Goal: Information Seeking & Learning: Compare options

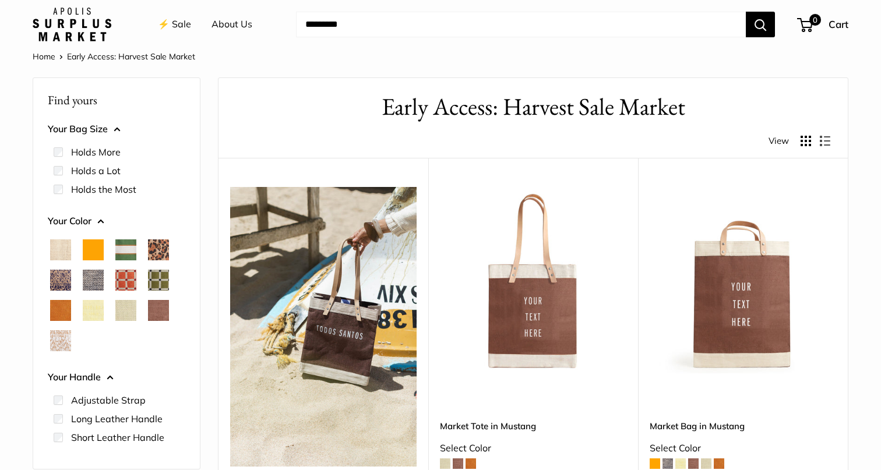
scroll to position [19, 0]
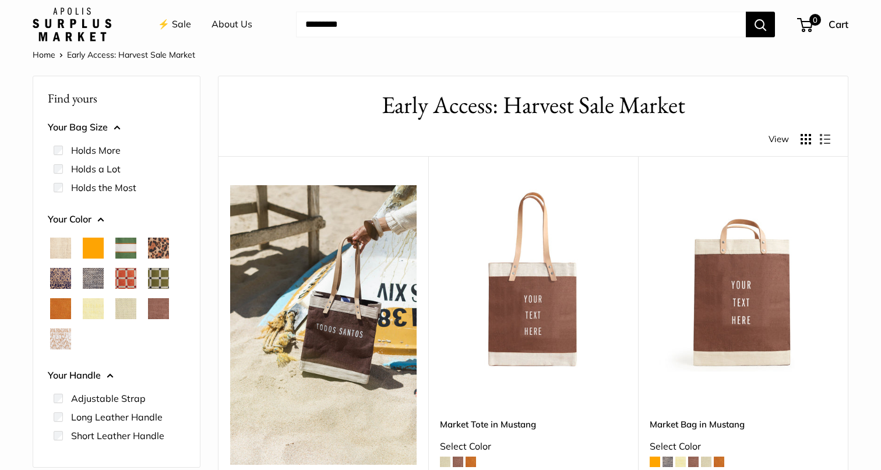
click at [177, 24] on link "⚡️ Sale" at bounding box center [174, 24] width 33 height 17
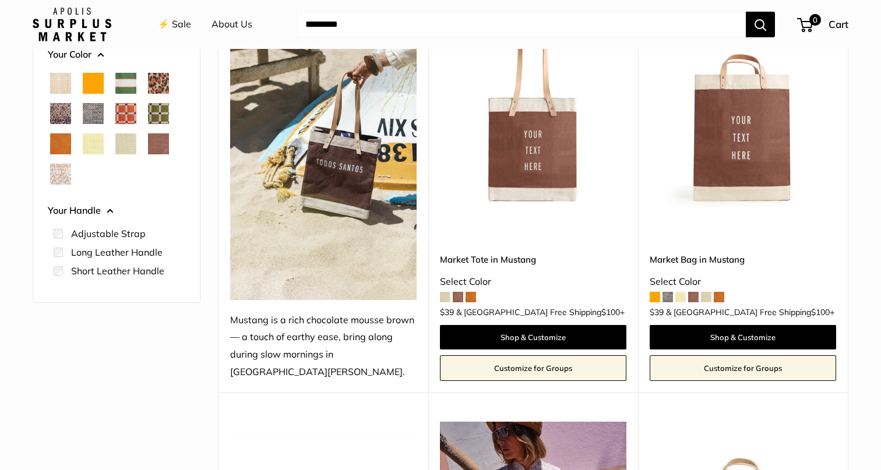
scroll to position [150, 0]
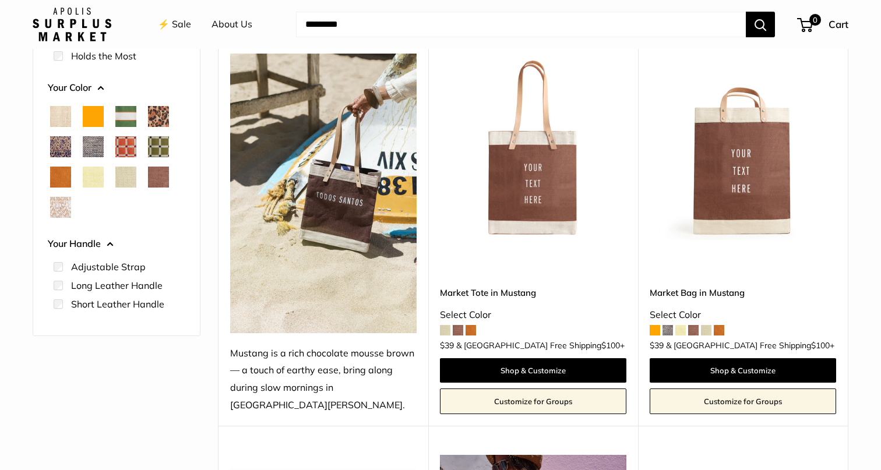
click at [473, 325] on span at bounding box center [471, 330] width 10 height 10
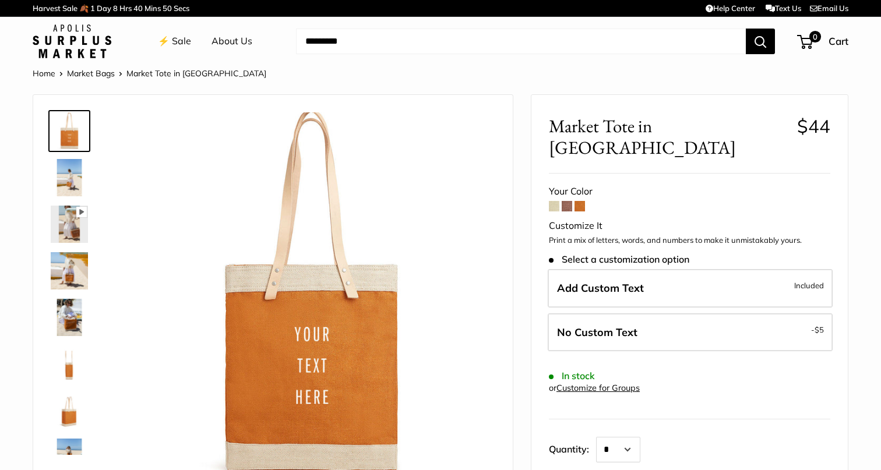
click at [65, 277] on img at bounding box center [69, 270] width 37 height 37
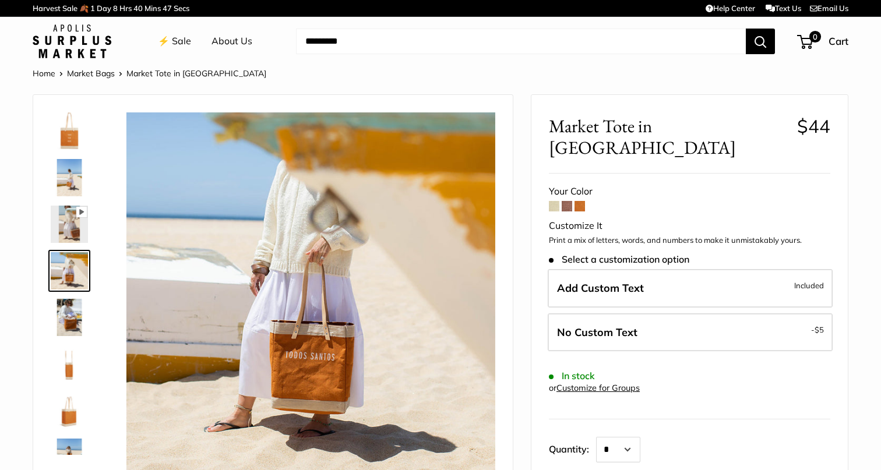
click at [570, 201] on span at bounding box center [567, 206] width 10 height 10
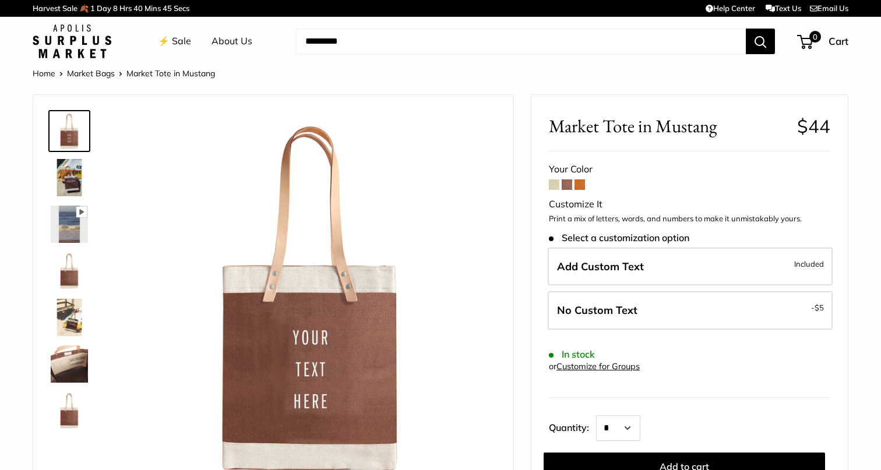
click at [553, 184] on span at bounding box center [554, 185] width 10 height 10
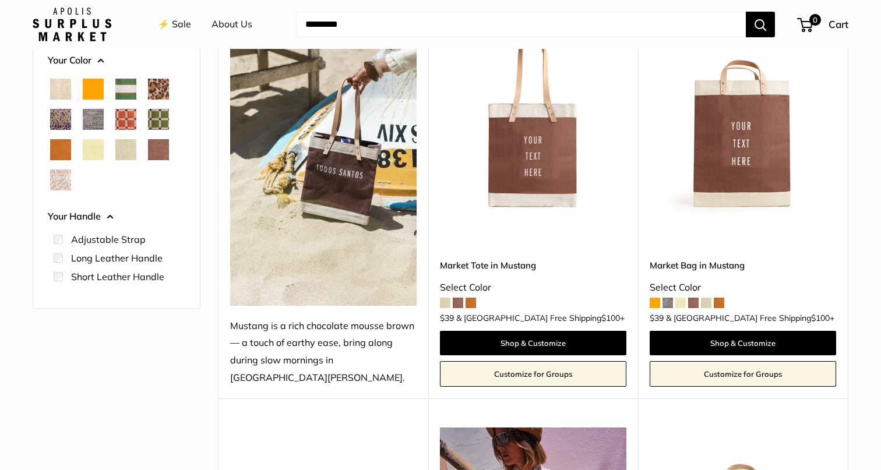
scroll to position [177, 0]
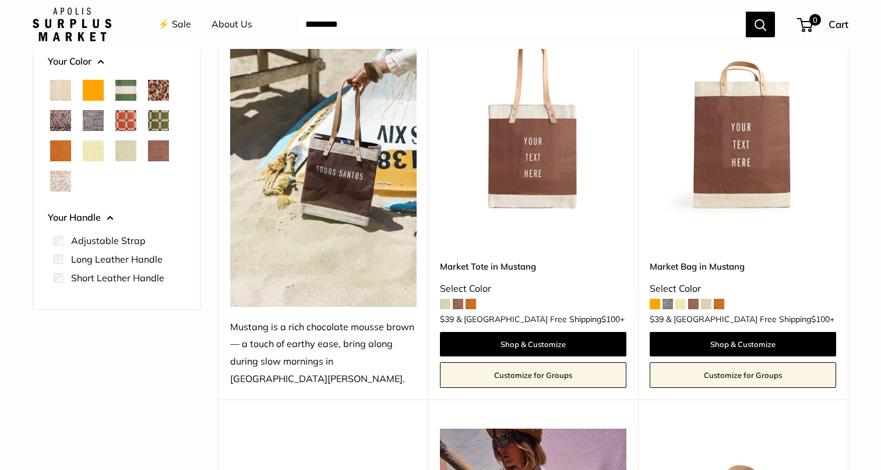
click at [669, 299] on span at bounding box center [668, 304] width 10 height 10
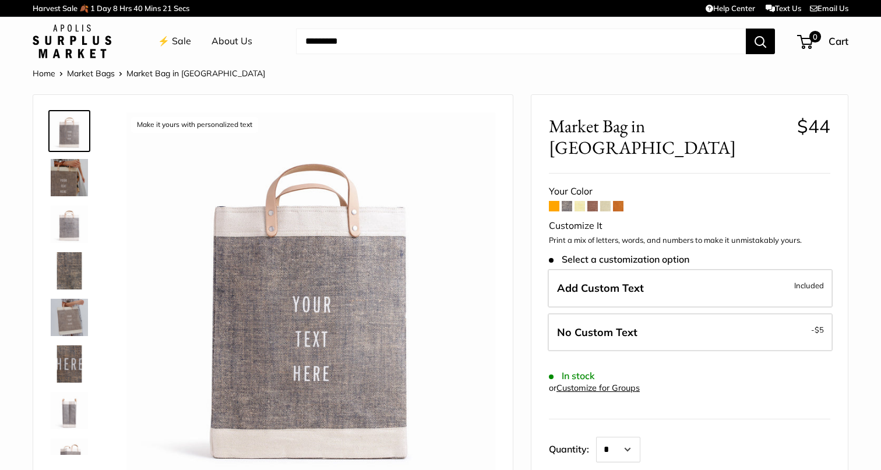
click at [606, 201] on span at bounding box center [605, 206] width 10 height 10
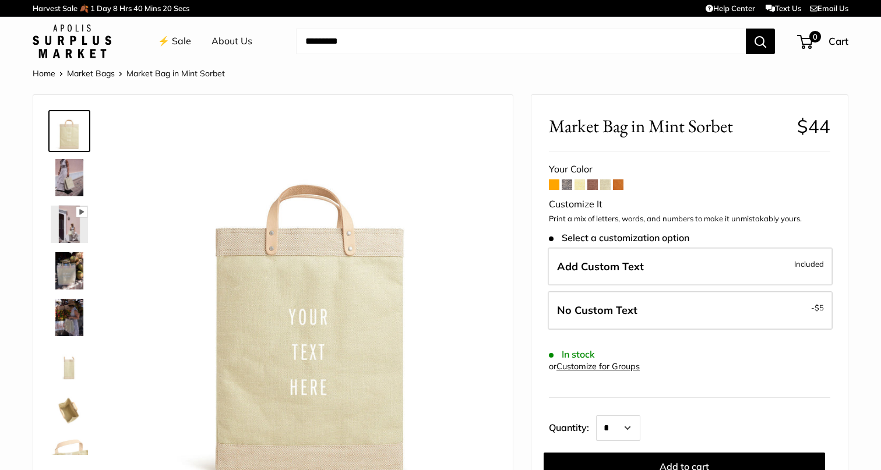
click at [590, 186] on span at bounding box center [593, 185] width 10 height 10
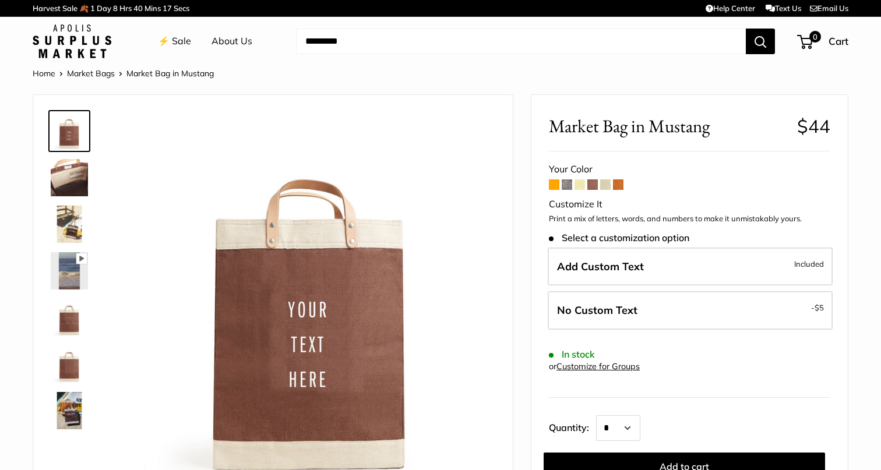
click at [581, 186] on span at bounding box center [580, 185] width 10 height 10
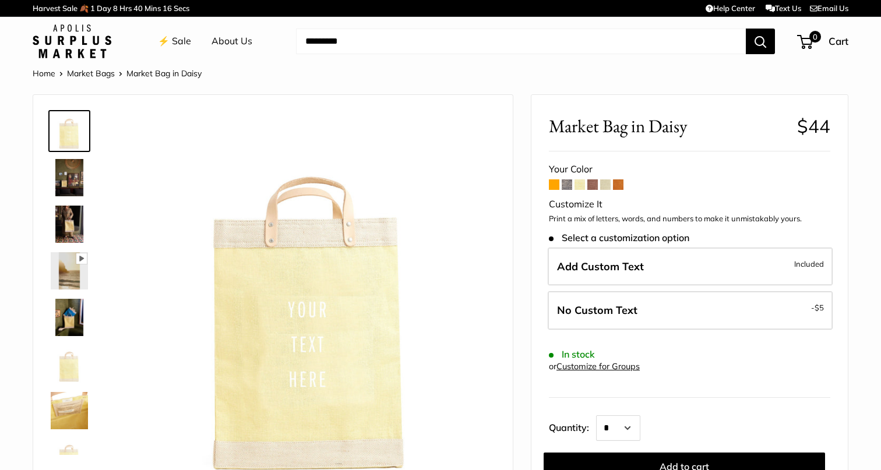
click at [567, 187] on span at bounding box center [567, 185] width 10 height 10
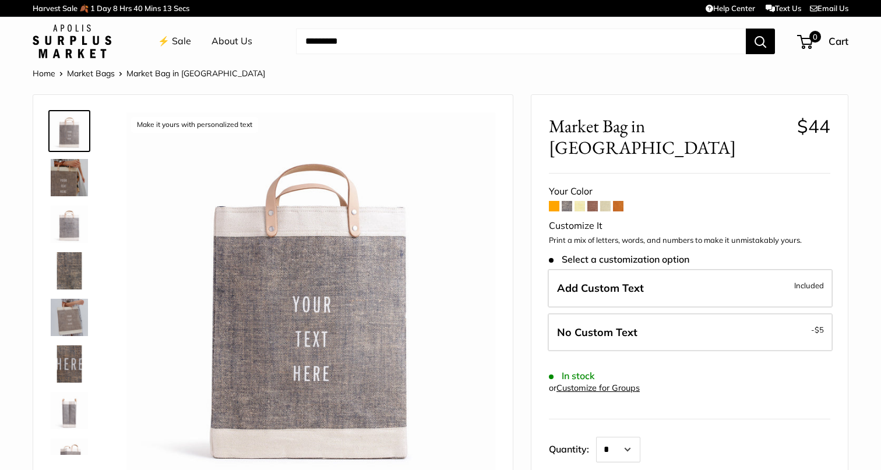
click at [76, 316] on img at bounding box center [69, 317] width 37 height 37
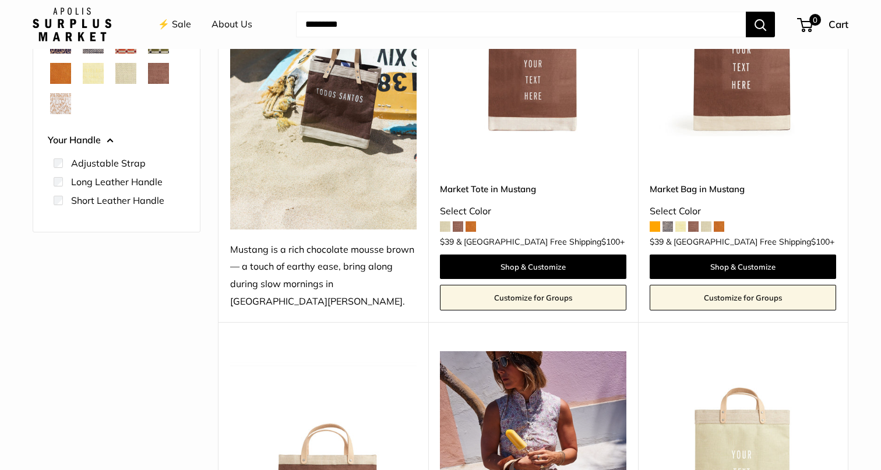
scroll to position [252, 0]
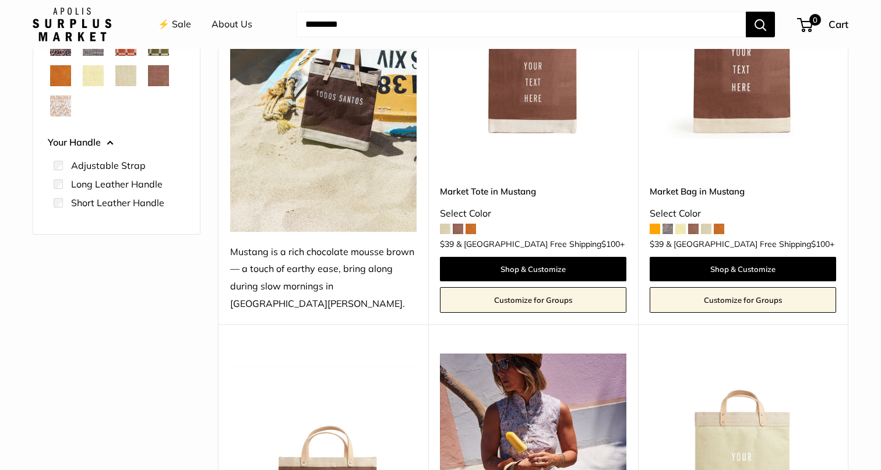
click at [0, 0] on img at bounding box center [0, 0] width 0 height 0
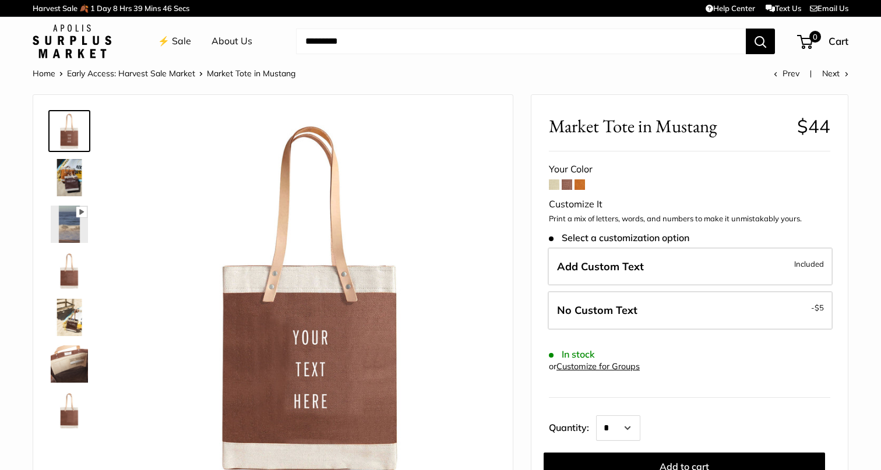
click at [177, 41] on link "⚡️ Sale" at bounding box center [174, 41] width 33 height 17
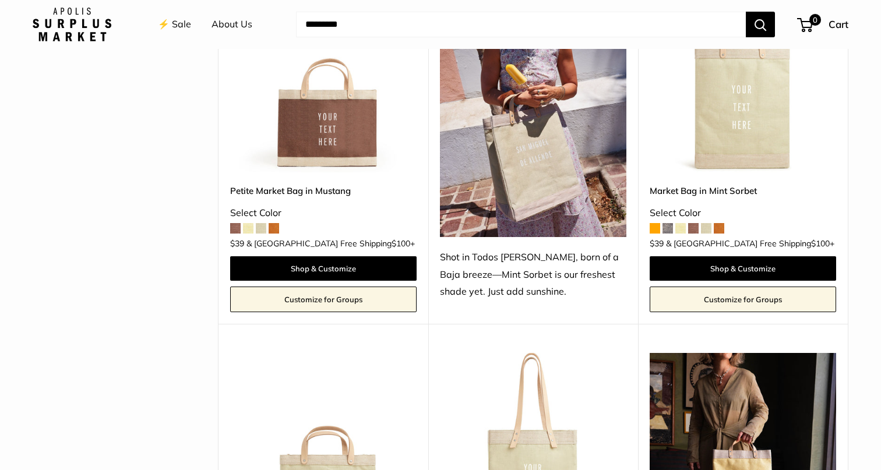
scroll to position [620, 0]
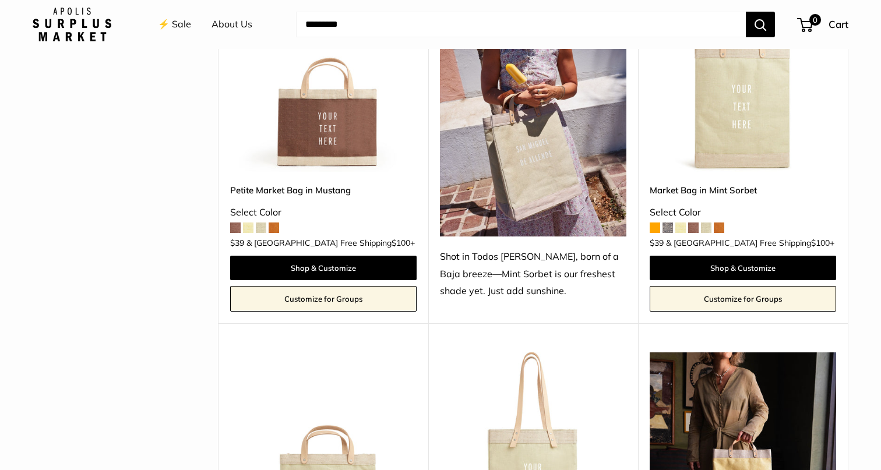
click at [0, 0] on img at bounding box center [0, 0] width 0 height 0
click at [260, 223] on span at bounding box center [261, 228] width 10 height 10
click at [247, 223] on span at bounding box center [248, 228] width 10 height 10
click at [0, 0] on img at bounding box center [0, 0] width 0 height 0
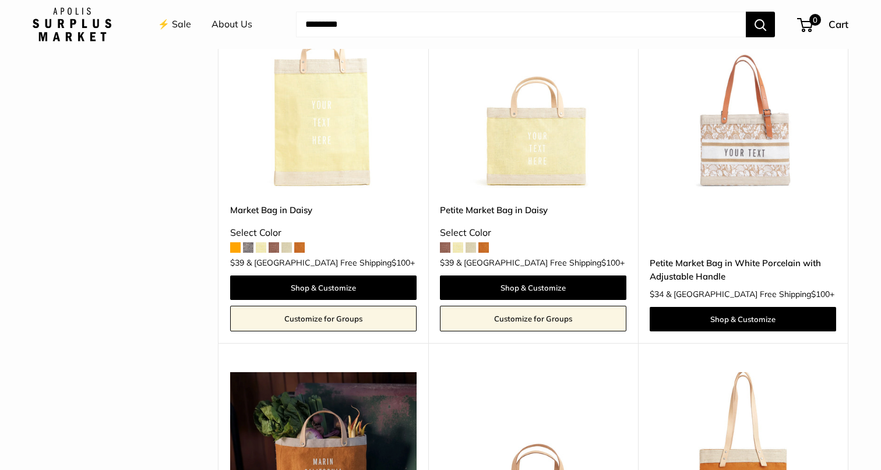
scroll to position [1327, 0]
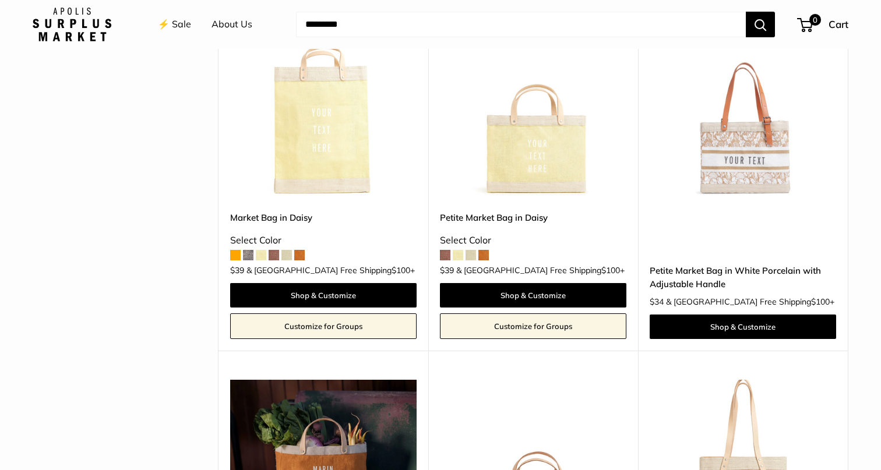
click at [0, 0] on img at bounding box center [0, 0] width 0 height 0
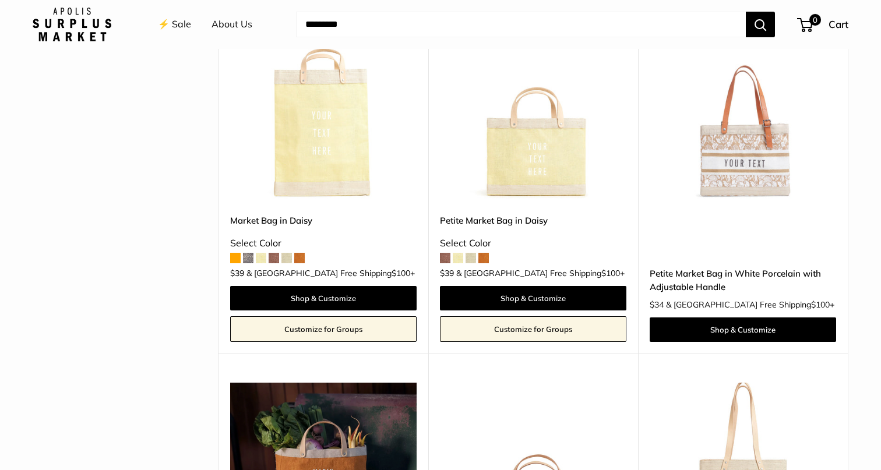
scroll to position [1307, 0]
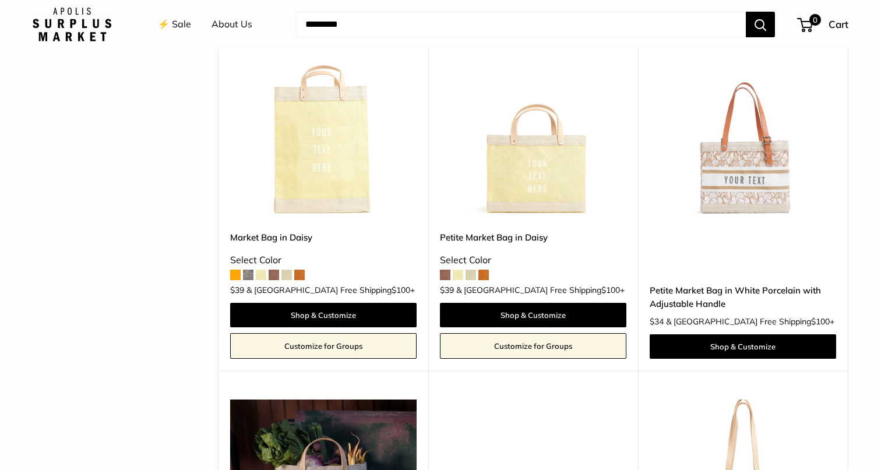
click at [0, 0] on img at bounding box center [0, 0] width 0 height 0
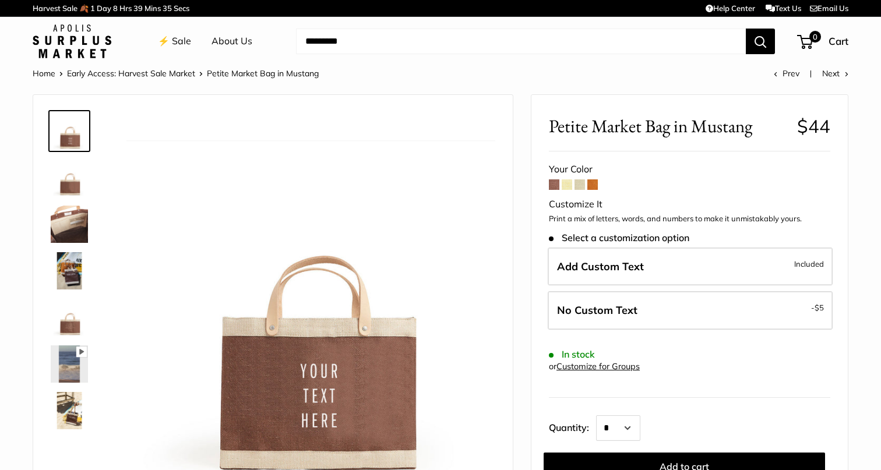
click at [69, 271] on img at bounding box center [69, 270] width 37 height 37
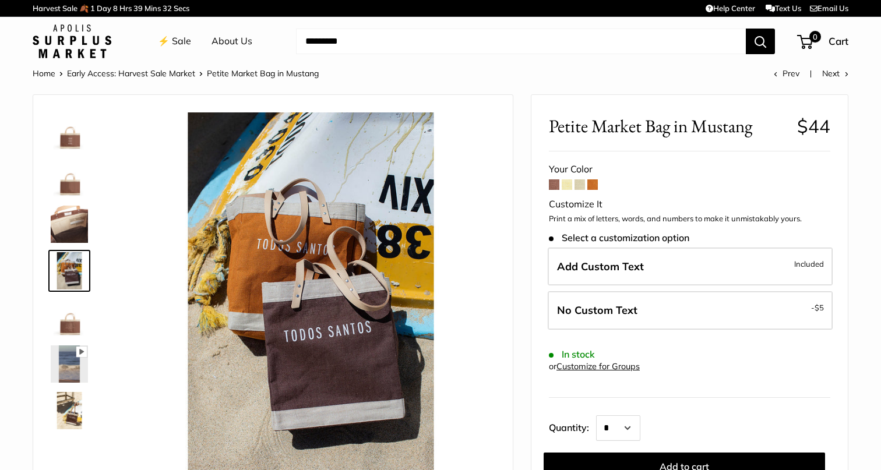
click at [65, 406] on img at bounding box center [69, 410] width 37 height 37
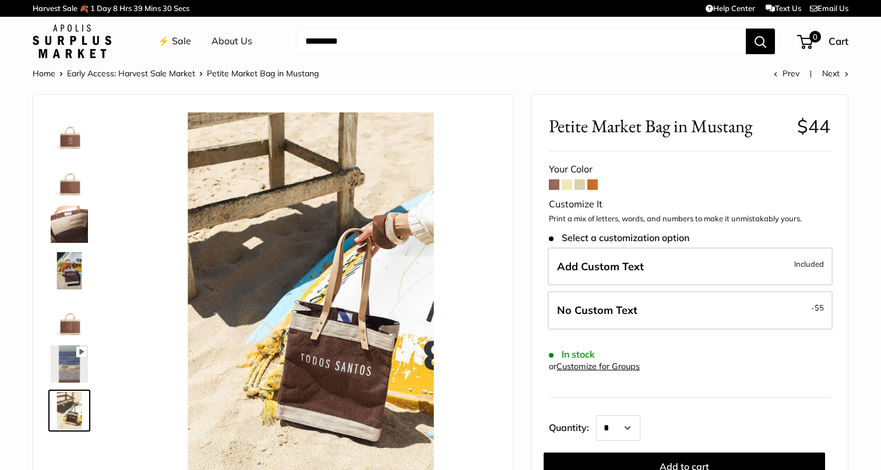
click at [77, 217] on img at bounding box center [69, 224] width 37 height 37
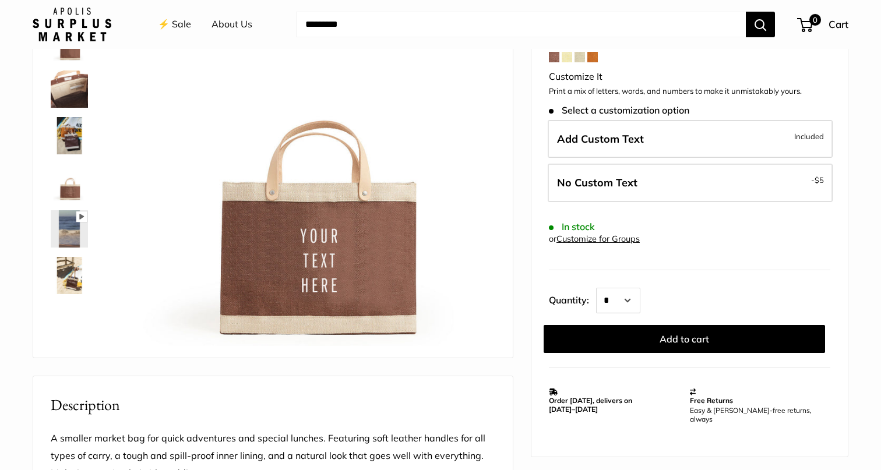
scroll to position [176, 0]
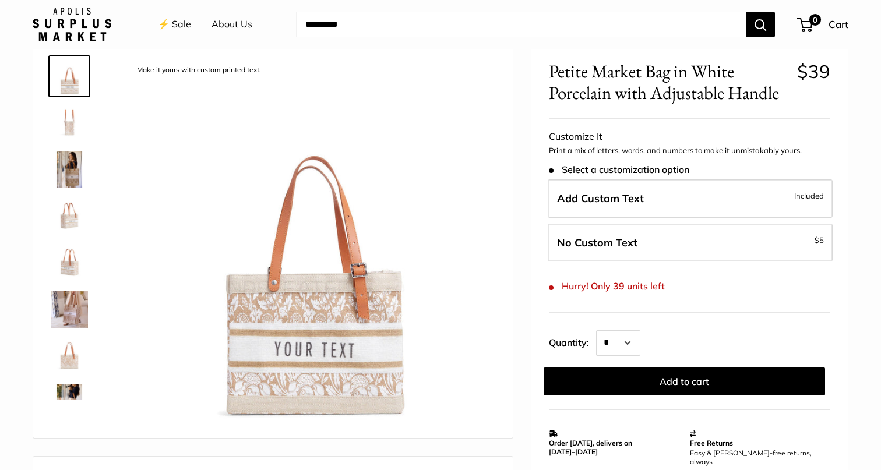
scroll to position [99, 0]
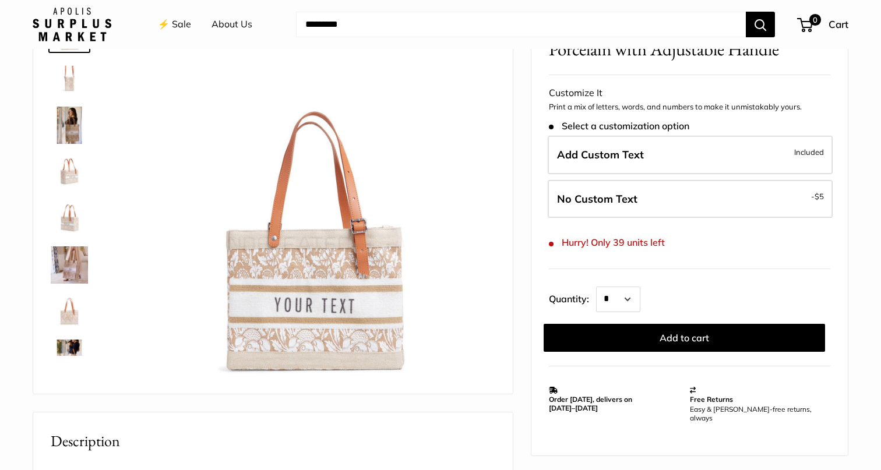
click at [80, 266] on img at bounding box center [69, 265] width 37 height 37
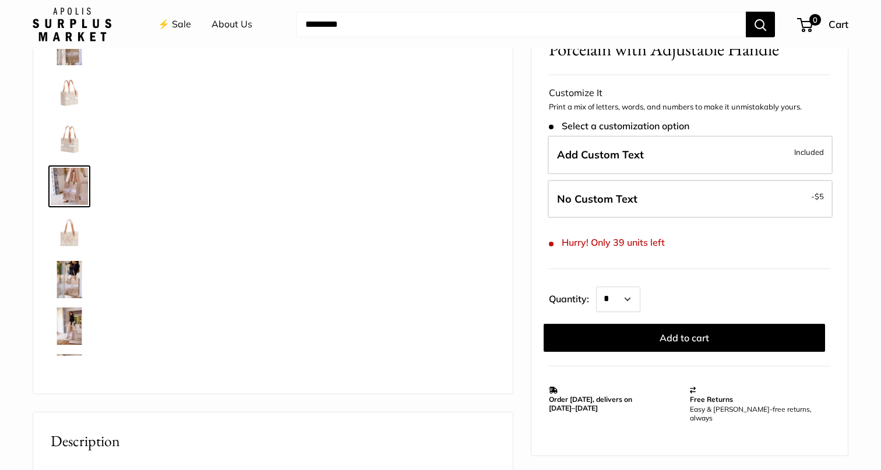
scroll to position [83, 0]
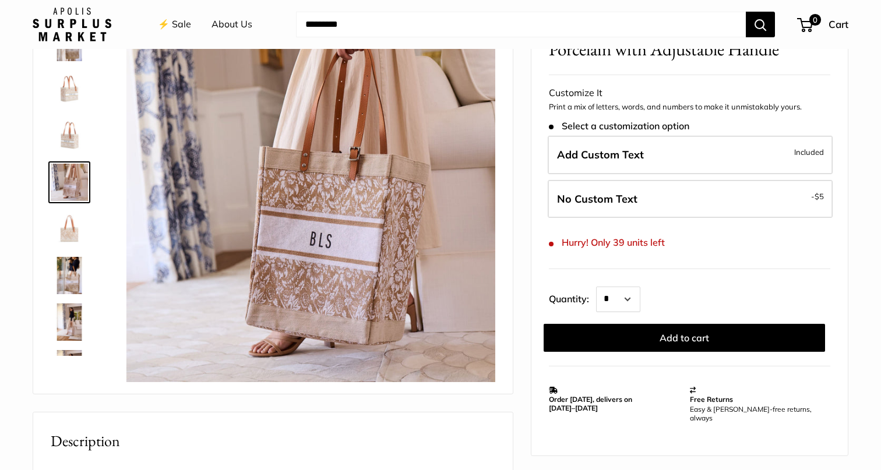
click at [73, 284] on img at bounding box center [69, 275] width 37 height 37
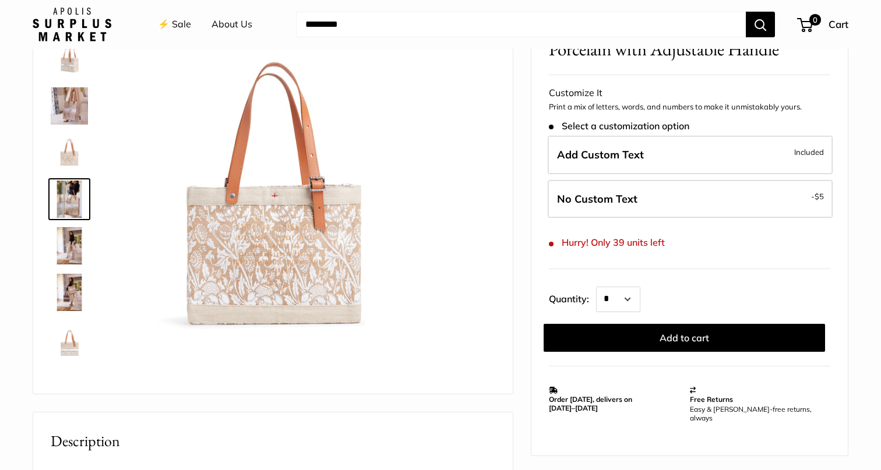
scroll to position [168, 0]
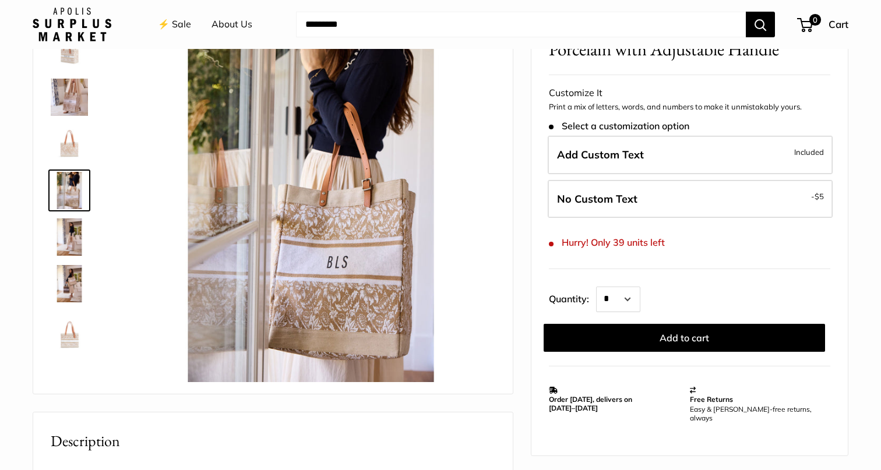
click at [73, 301] on img at bounding box center [69, 283] width 37 height 37
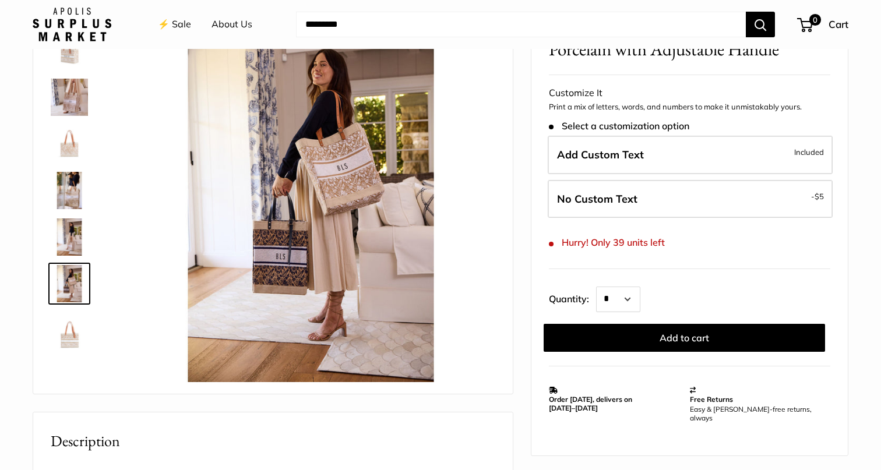
click at [76, 107] on img at bounding box center [69, 97] width 37 height 37
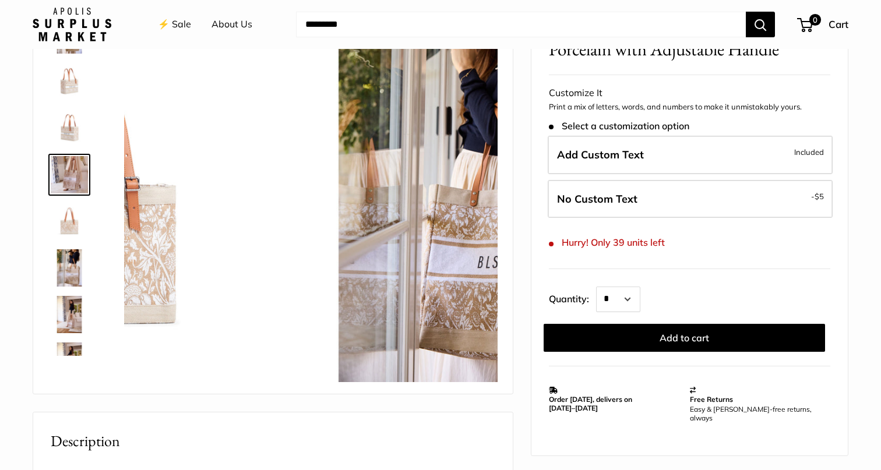
scroll to position [83, 0]
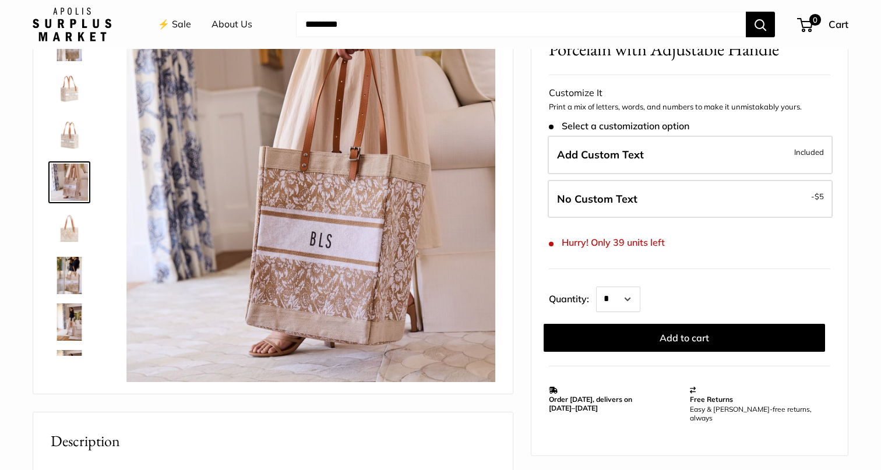
click at [69, 85] on img at bounding box center [69, 89] width 37 height 37
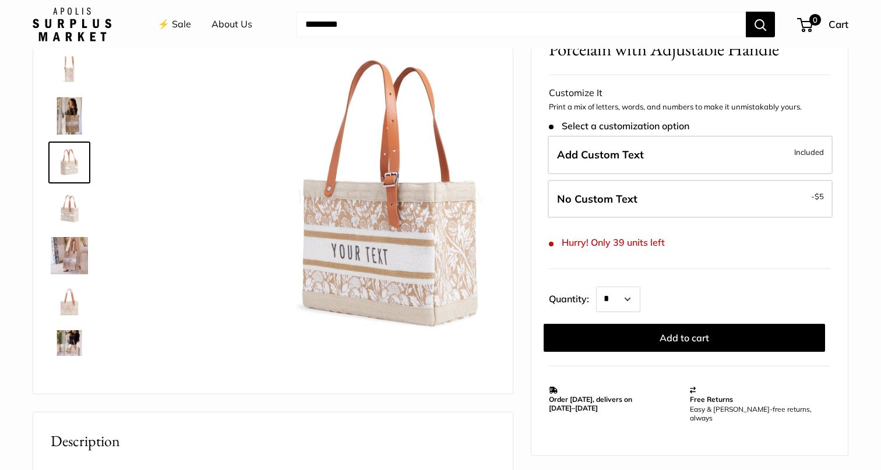
scroll to position [0, 0]
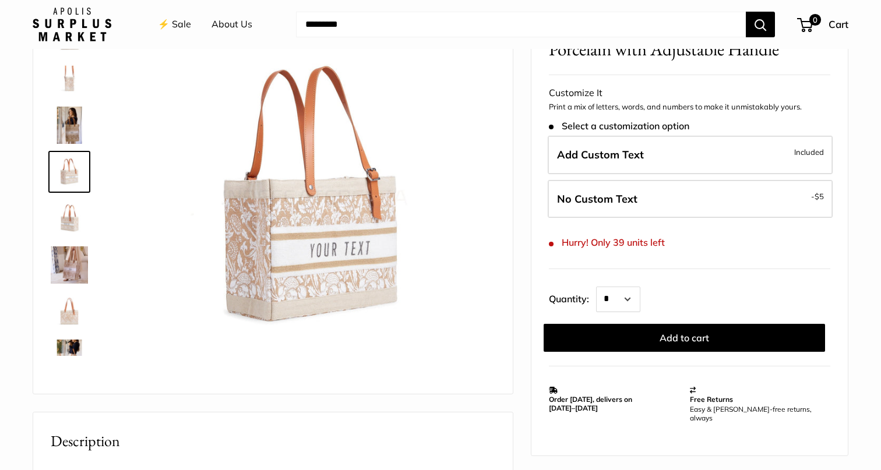
click at [73, 117] on img at bounding box center [69, 125] width 37 height 37
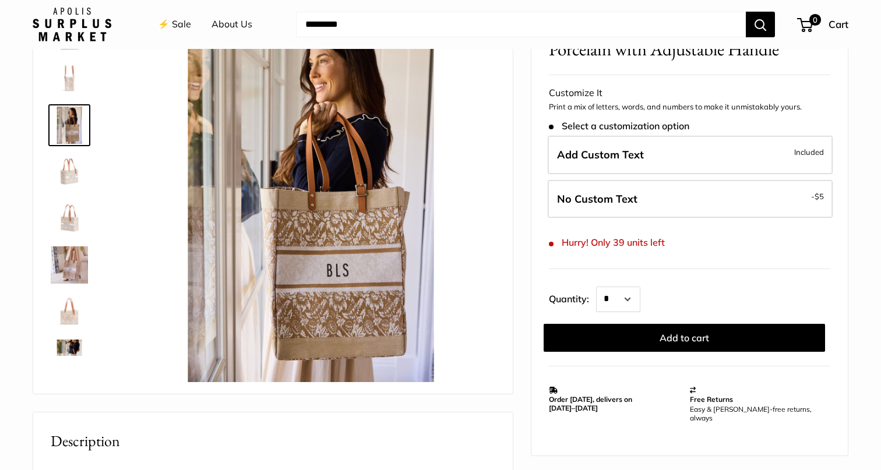
click at [69, 99] on div at bounding box center [74, 181] width 56 height 350
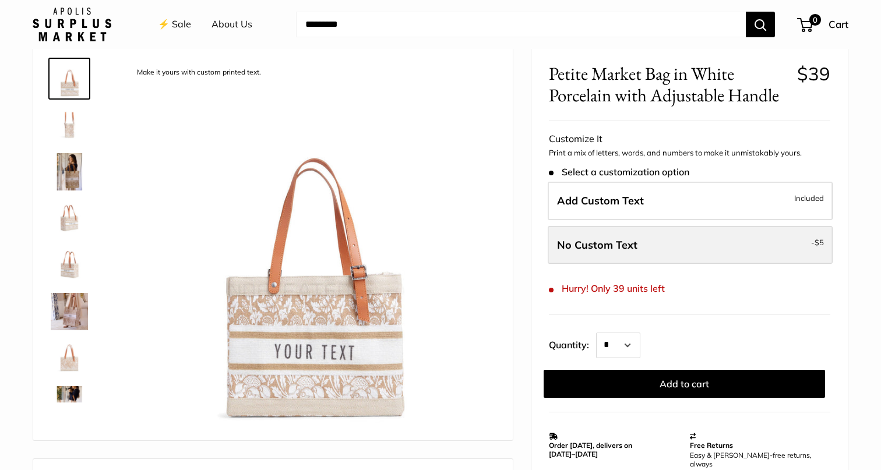
scroll to position [49, 0]
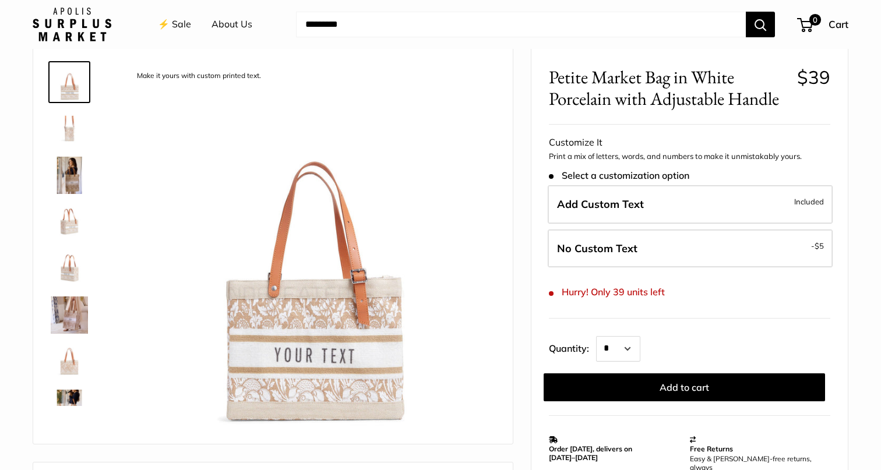
click at [76, 317] on img at bounding box center [69, 315] width 37 height 37
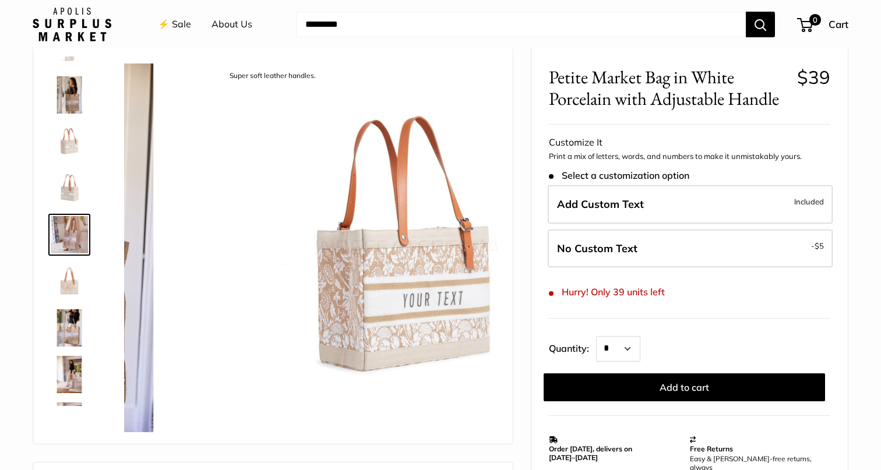
scroll to position [83, 0]
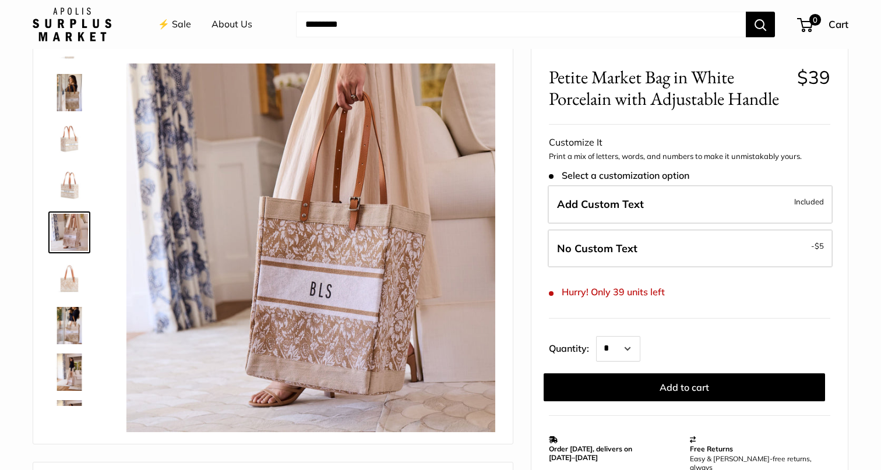
click at [73, 342] on img at bounding box center [69, 325] width 37 height 37
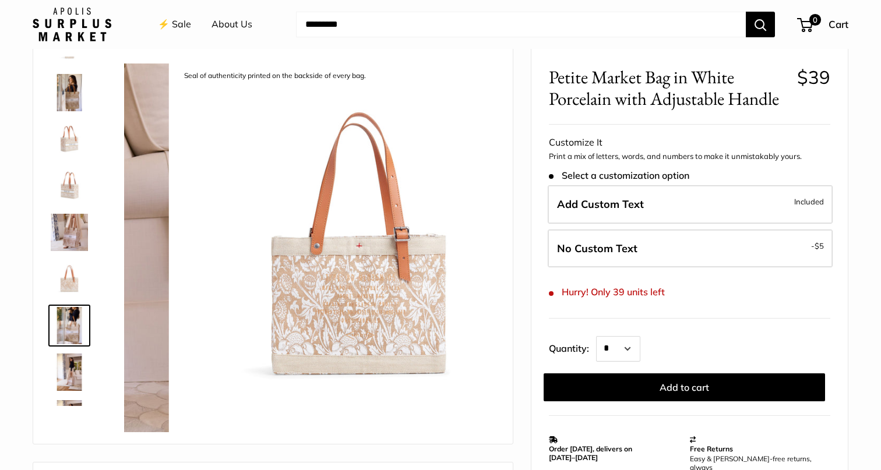
scroll to position [168, 0]
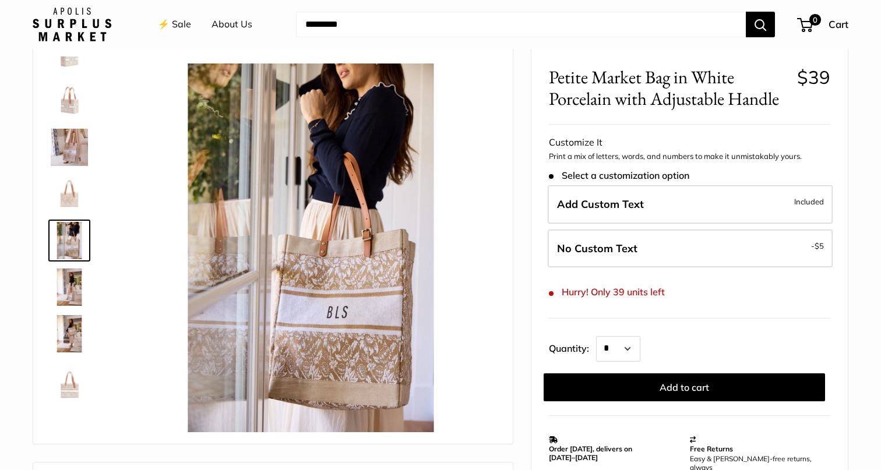
click at [68, 379] on img at bounding box center [69, 380] width 37 height 37
